Goal: Answer question/provide support: Share knowledge or assist other users

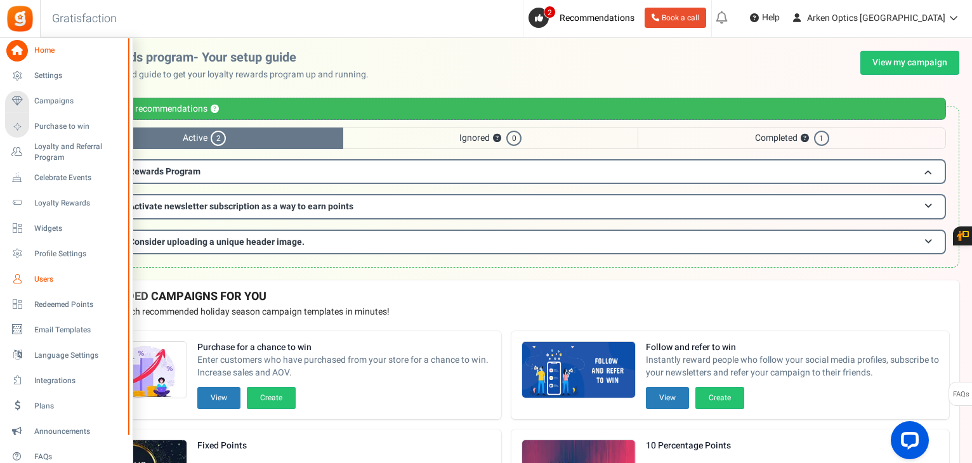
click at [42, 279] on span "Users" at bounding box center [78, 279] width 89 height 11
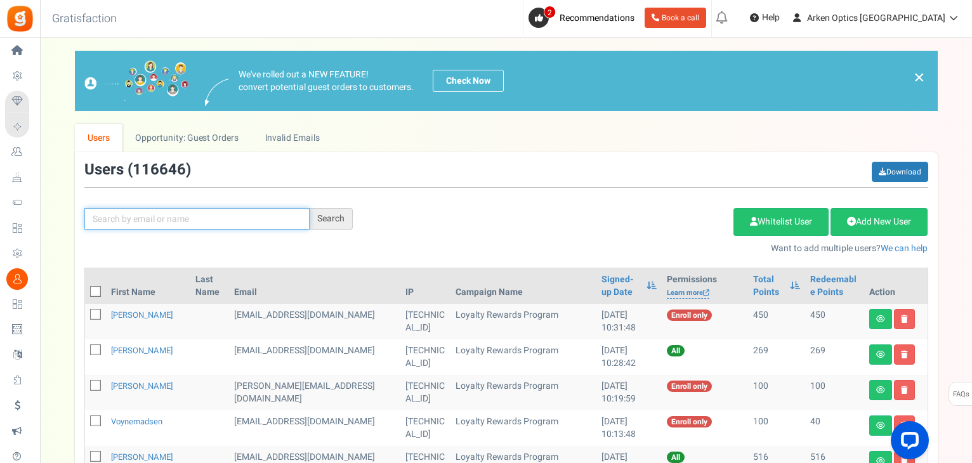
click at [266, 217] on input "text" at bounding box center [196, 219] width 225 height 22
paste input "[EMAIL_ADDRESS][DOMAIN_NAME]"
type input "[EMAIL_ADDRESS][DOMAIN_NAME]"
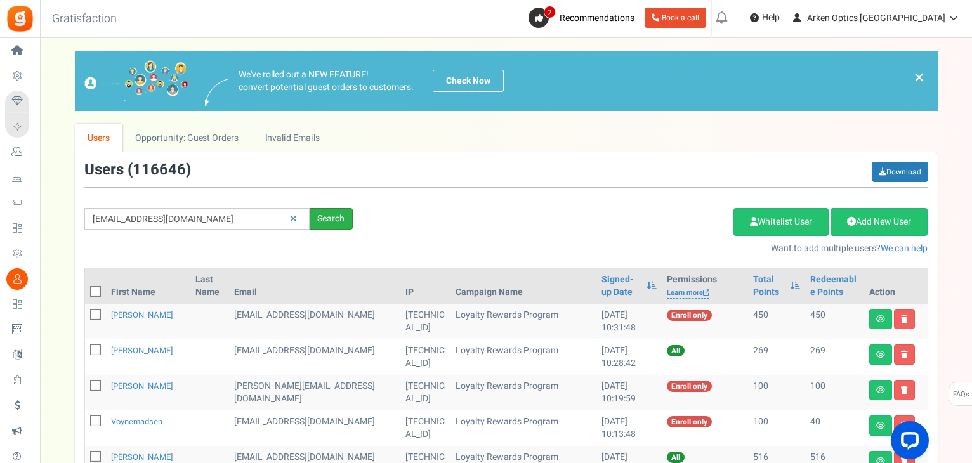
click at [341, 219] on div "Search" at bounding box center [331, 219] width 43 height 22
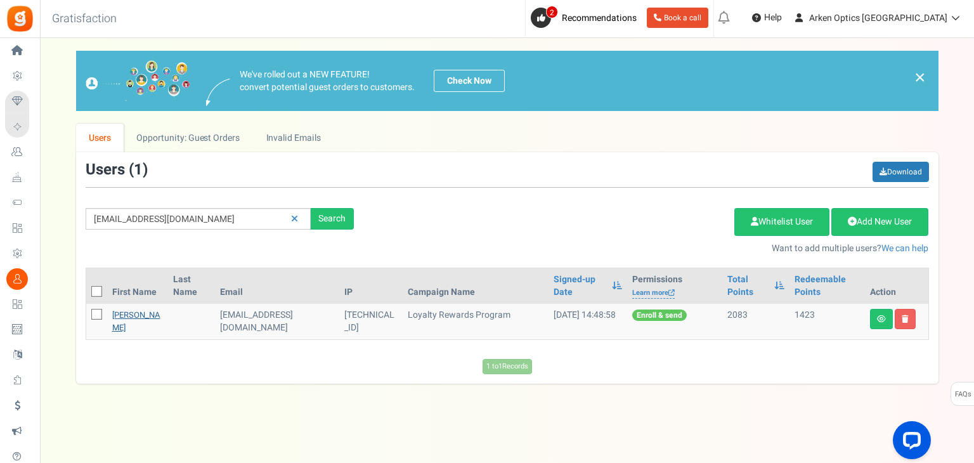
click at [120, 315] on link "[PERSON_NAME]" at bounding box center [136, 321] width 48 height 25
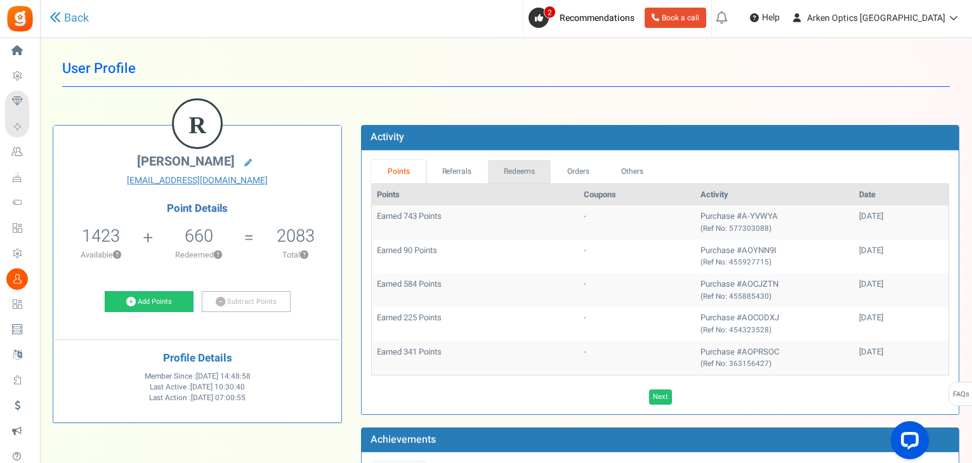
click at [496, 166] on link "Redeems" at bounding box center [519, 171] width 63 height 23
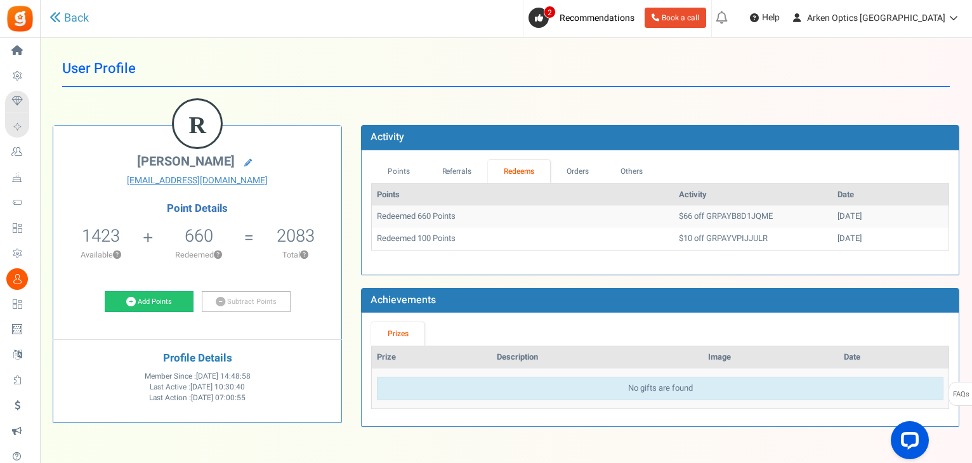
click at [698, 228] on td "$10 off GRPAYVPIJJULR" at bounding box center [753, 239] width 159 height 22
click at [698, 219] on td "$66 off GRPAYB8D1JQME" at bounding box center [753, 217] width 159 height 22
click at [698, 221] on td "$66 off GRPAYB8D1JQME" at bounding box center [753, 217] width 159 height 22
click at [409, 173] on link "Points" at bounding box center [398, 171] width 55 height 23
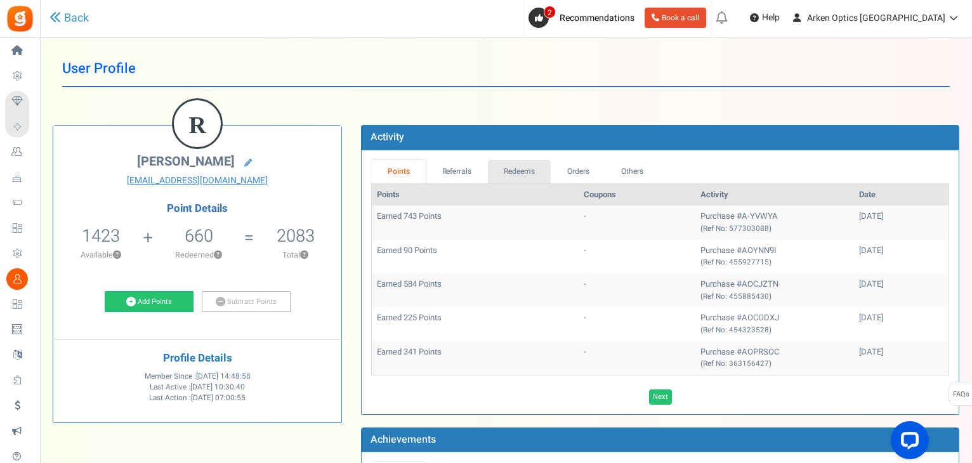
click at [524, 179] on link "Redeems" at bounding box center [519, 171] width 63 height 23
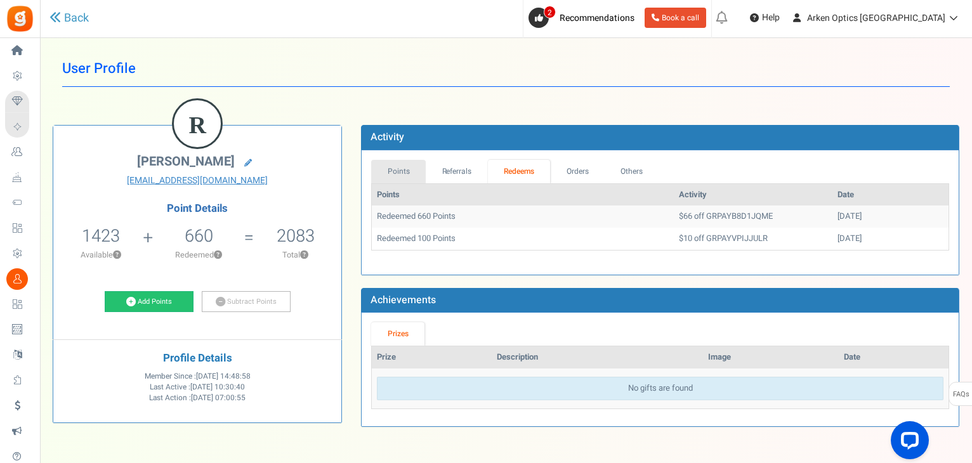
click at [381, 168] on link "Points" at bounding box center [398, 171] width 55 height 23
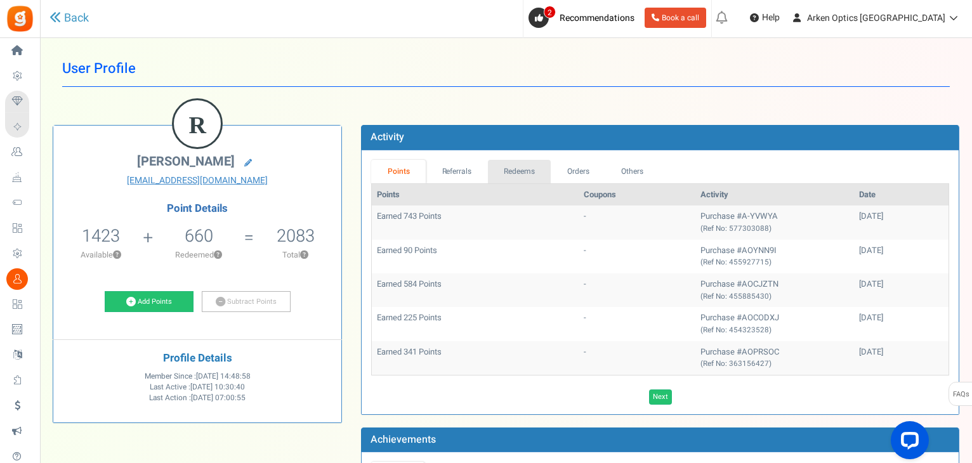
click at [540, 164] on link "Redeems" at bounding box center [519, 171] width 63 height 23
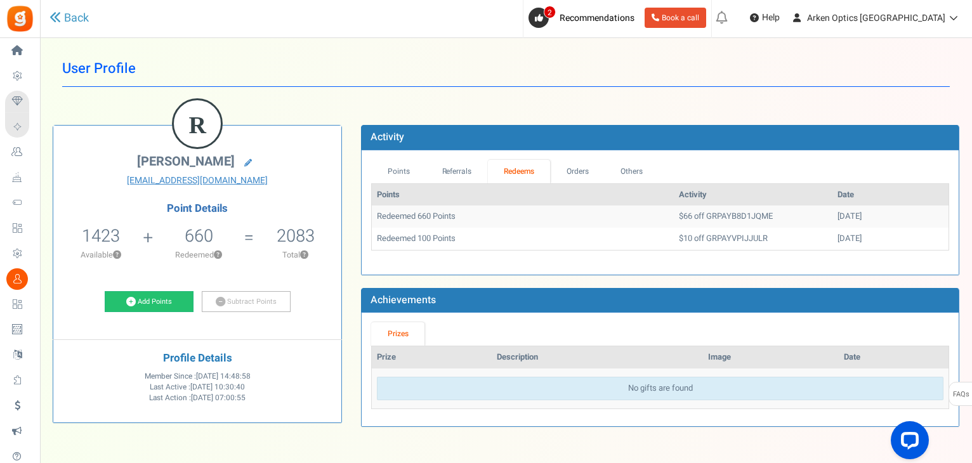
click at [710, 234] on td "$10 off GRPAYVPIJJULR" at bounding box center [753, 239] width 159 height 22
click at [698, 216] on td "$66 off GRPAYB8D1JQME" at bounding box center [753, 217] width 159 height 22
copy td "GRPAYB8D1JQME"
click at [525, 165] on link "Redeems" at bounding box center [519, 171] width 63 height 23
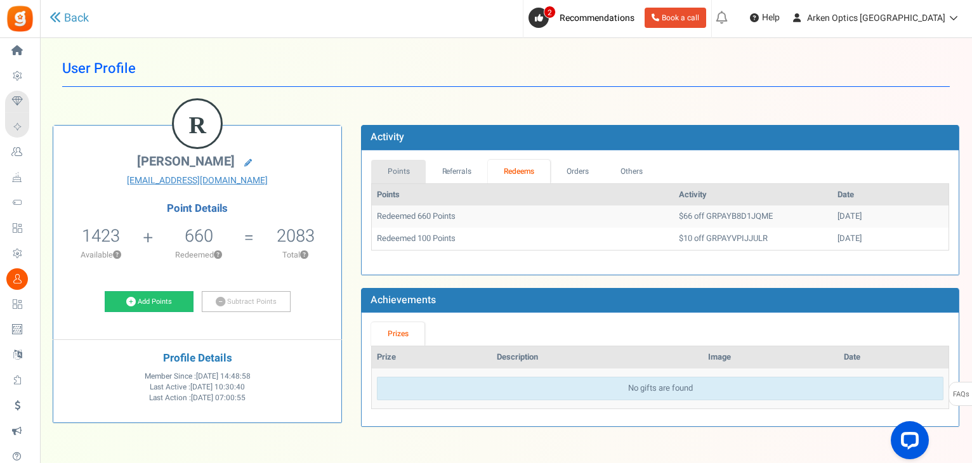
click at [410, 173] on link "Points" at bounding box center [398, 171] width 55 height 23
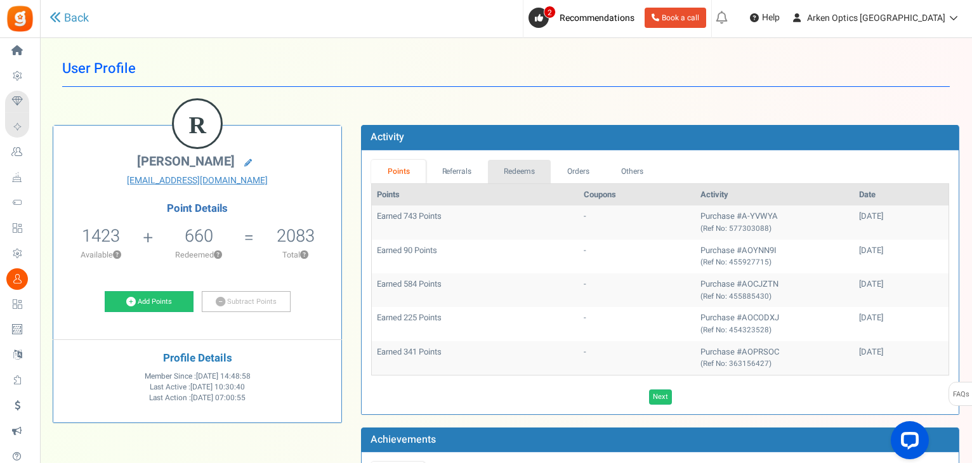
click at [512, 160] on link "Redeems" at bounding box center [519, 171] width 63 height 23
